Goal: Submit feedback/report problem

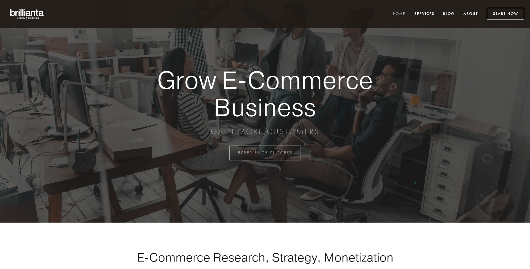
scroll to position [1502, 0]
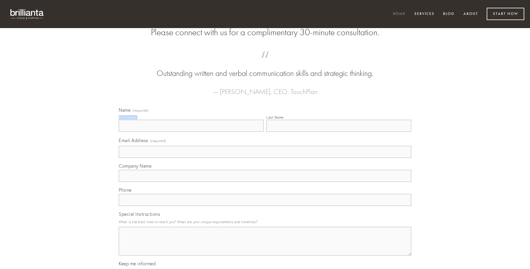
type input "[PERSON_NAME]"
click at [338, 132] on input "Last Name" at bounding box center [338, 126] width 145 height 12
type input "[PERSON_NAME]"
click at [265, 158] on input "Email Address (required)" at bounding box center [265, 152] width 292 height 12
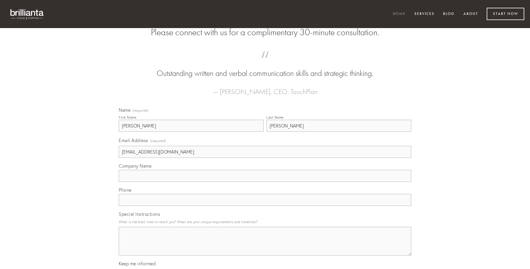
type input "[EMAIL_ADDRESS][DOMAIN_NAME]"
click at [265, 182] on input "Company Name" at bounding box center [265, 176] width 292 height 12
type input "adhaero"
click at [265, 206] on input "text" at bounding box center [265, 200] width 292 height 12
click at [265, 246] on textarea "Special Instructions" at bounding box center [265, 241] width 292 height 29
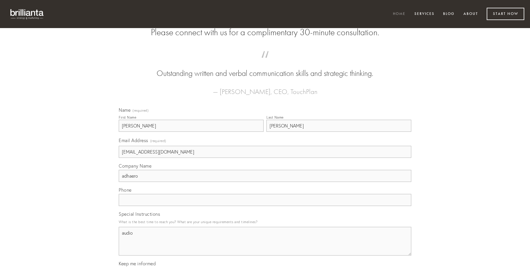
type textarea "audio"
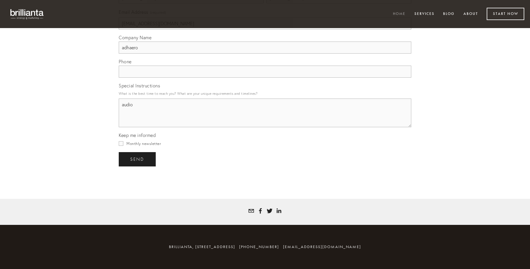
click at [138, 159] on span "send" at bounding box center [137, 159] width 14 height 5
